Goal: Transaction & Acquisition: Purchase product/service

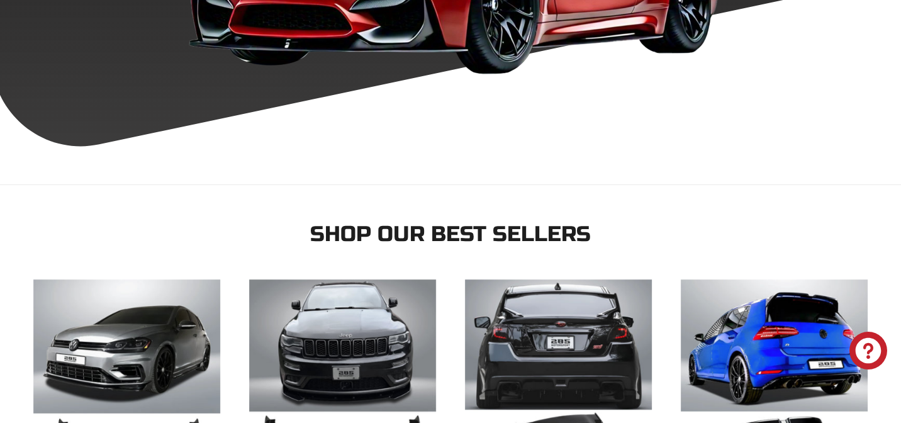
scroll to position [835, 0]
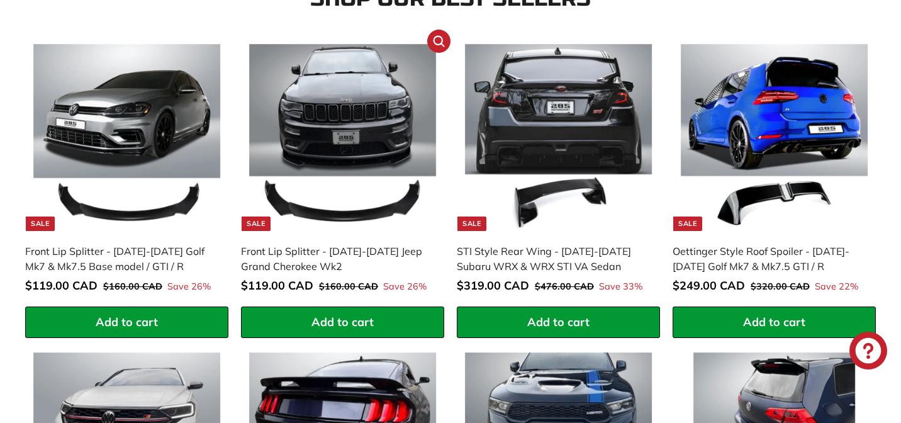
click at [336, 117] on img at bounding box center [342, 137] width 187 height 187
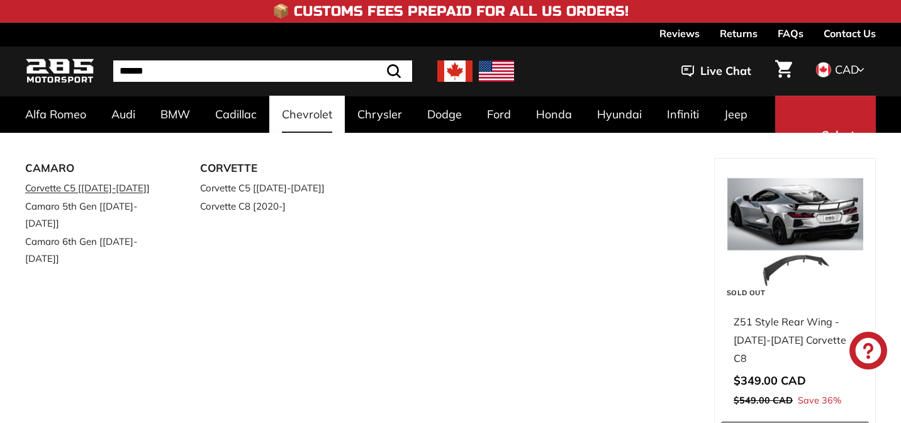
click at [109, 185] on link "Corvette C5 [[DATE]-[DATE]]" at bounding box center [95, 188] width 140 height 18
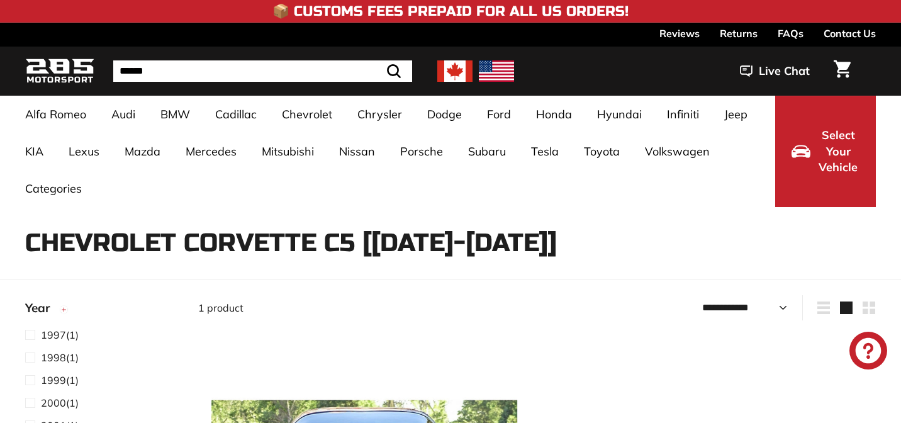
select select "**********"
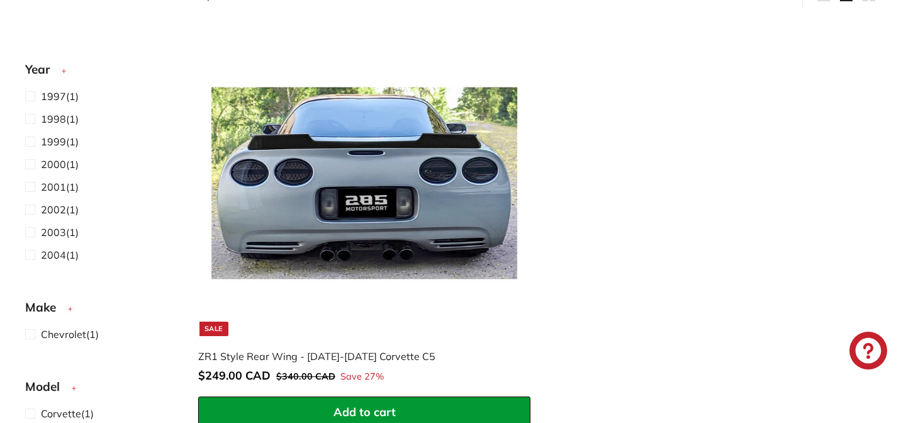
scroll to position [334, 0]
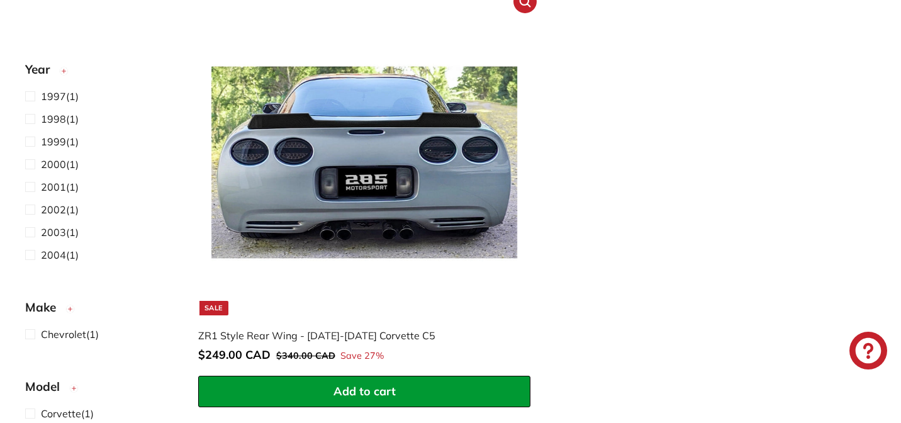
click at [374, 389] on span "Add to cart" at bounding box center [365, 391] width 62 height 14
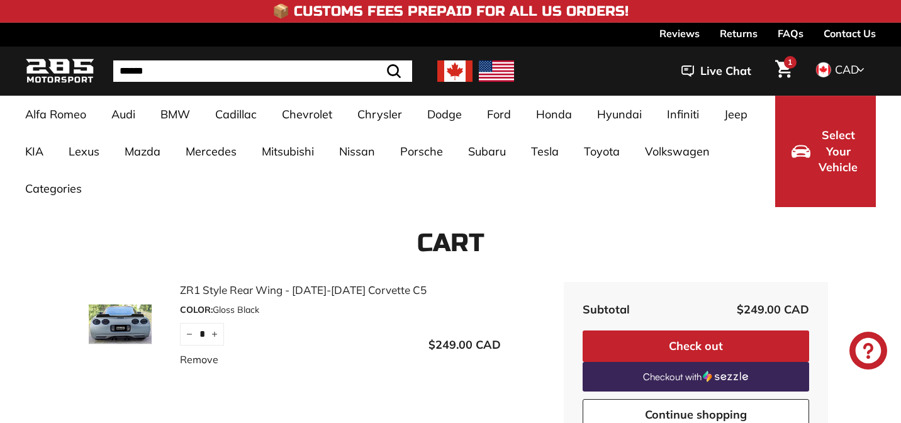
click at [784, 70] on icon "Cart" at bounding box center [783, 69] width 17 height 18
